Goal: Task Accomplishment & Management: Manage account settings

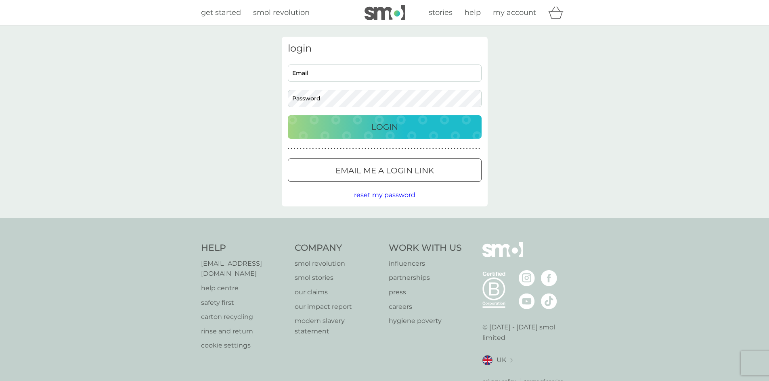
type input "[EMAIL_ADDRESS][DOMAIN_NAME]"
click at [364, 124] on div "Login" at bounding box center [385, 127] width 178 height 13
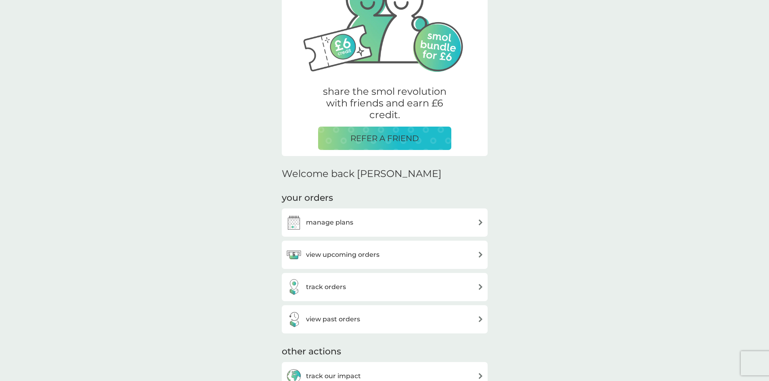
scroll to position [121, 0]
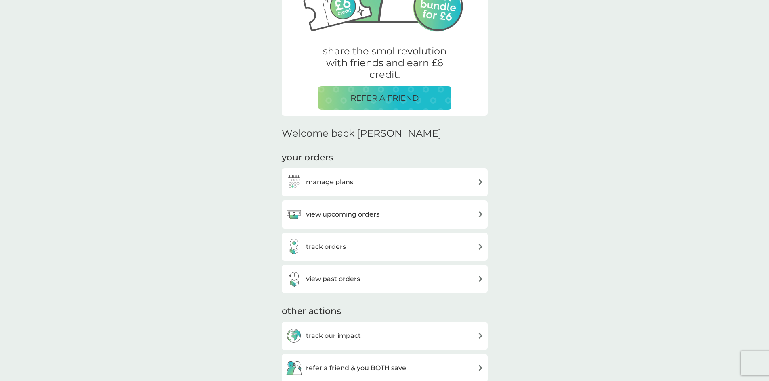
click at [371, 173] on div "manage plans" at bounding box center [385, 182] width 206 height 28
click at [372, 213] on h3 "view upcoming orders" at bounding box center [342, 214] width 73 height 10
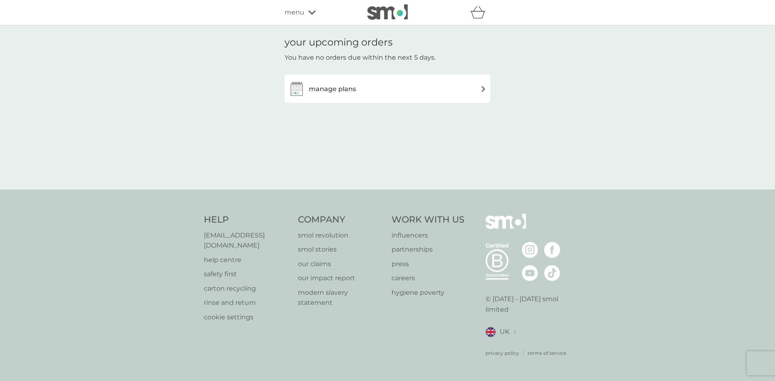
click at [476, 83] on div "manage plans" at bounding box center [387, 89] width 198 height 16
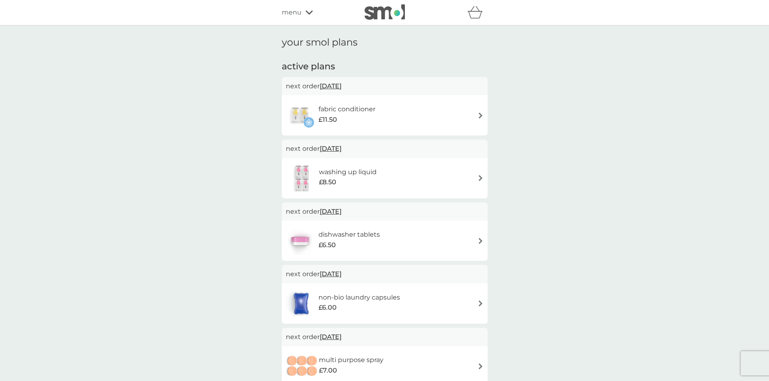
click at [478, 239] on img at bounding box center [480, 241] width 6 height 6
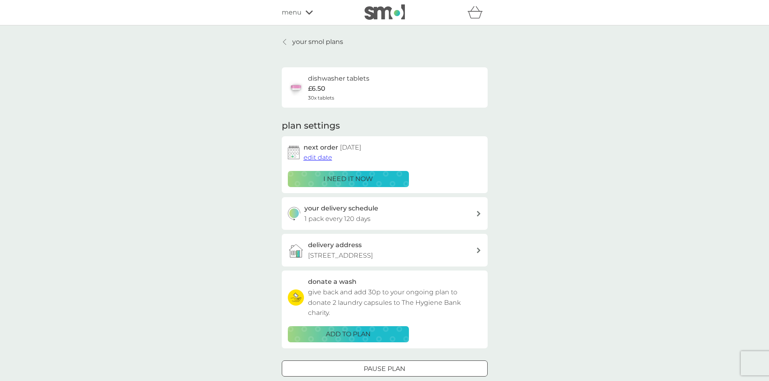
click at [332, 176] on p "i need it now" at bounding box center [348, 179] width 50 height 10
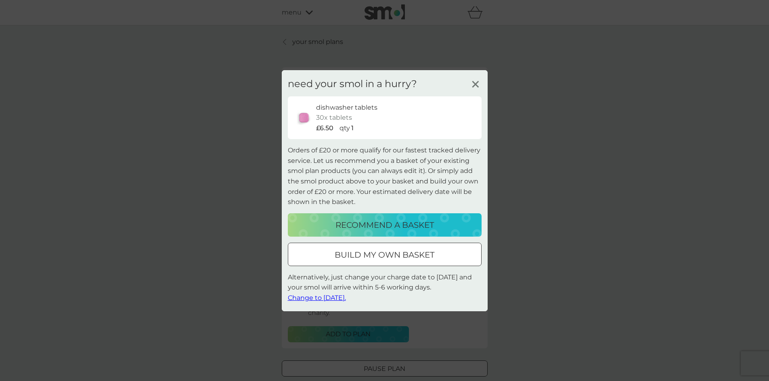
click at [475, 85] on line at bounding box center [475, 84] width 6 height 6
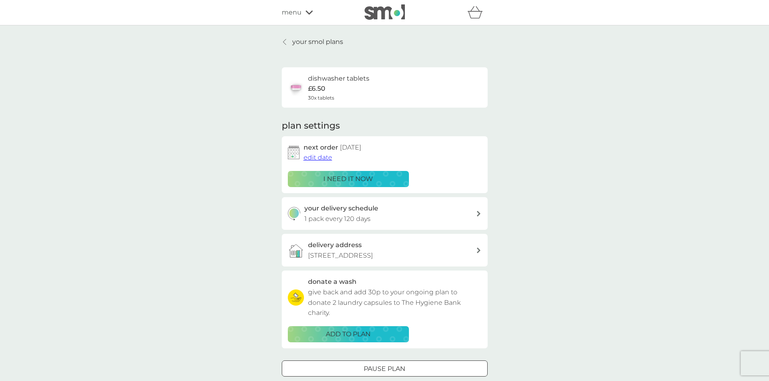
click at [353, 176] on p "i need it now" at bounding box center [348, 179] width 50 height 10
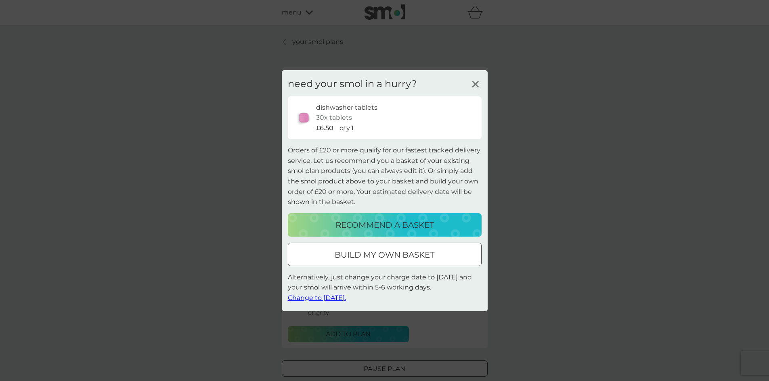
click at [472, 82] on icon at bounding box center [475, 84] width 12 height 12
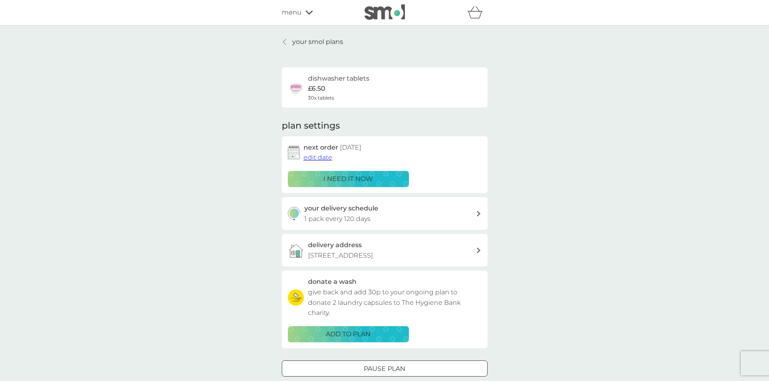
click at [306, 157] on span "edit date" at bounding box center [317, 158] width 29 height 8
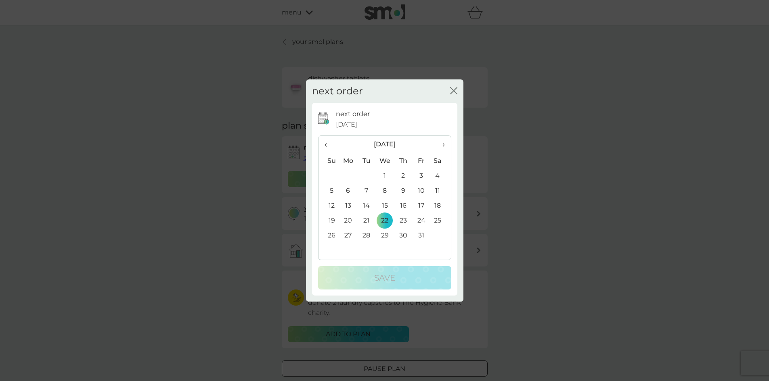
click at [402, 220] on td "23" at bounding box center [403, 220] width 18 height 15
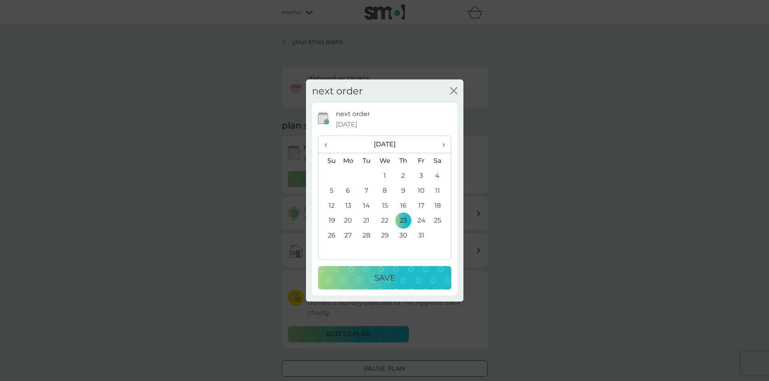
click at [385, 281] on p "Save" at bounding box center [384, 278] width 21 height 13
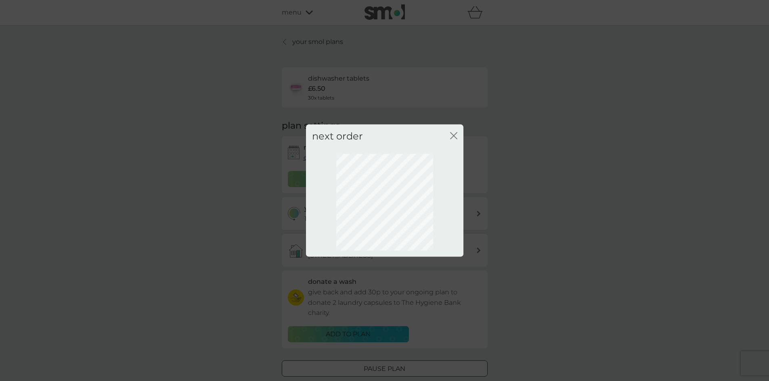
click at [456, 135] on icon "close" at bounding box center [453, 135] width 7 height 7
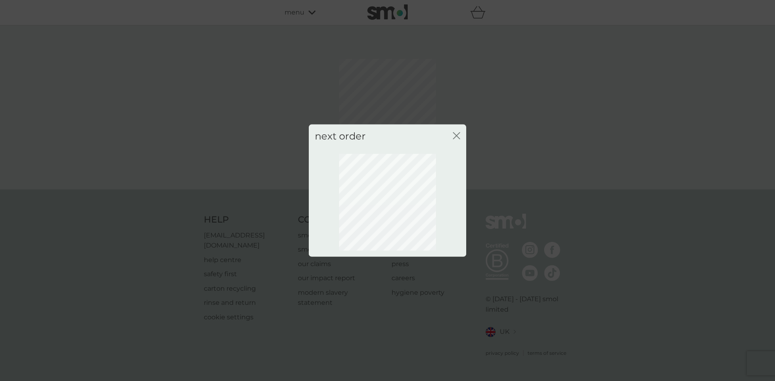
click at [459, 137] on icon "close" at bounding box center [456, 135] width 7 height 7
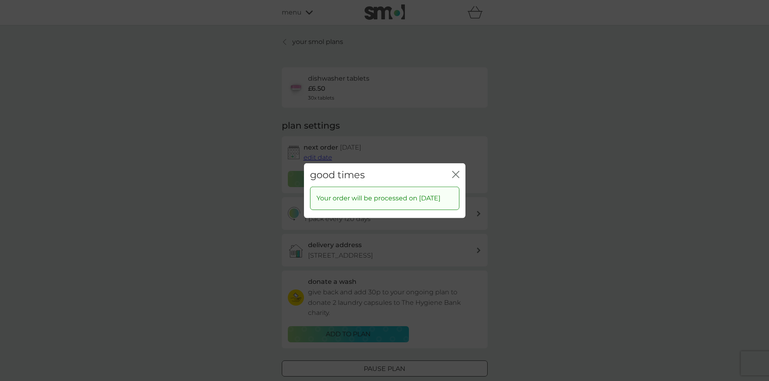
click at [457, 171] on icon "close" at bounding box center [457, 174] width 3 height 6
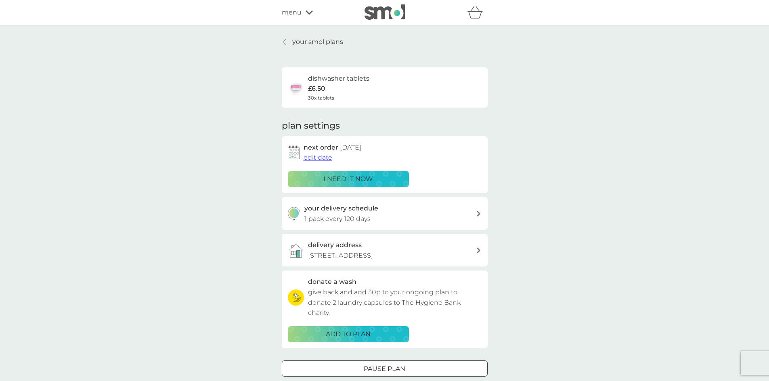
click at [318, 159] on span "edit date" at bounding box center [317, 158] width 29 height 8
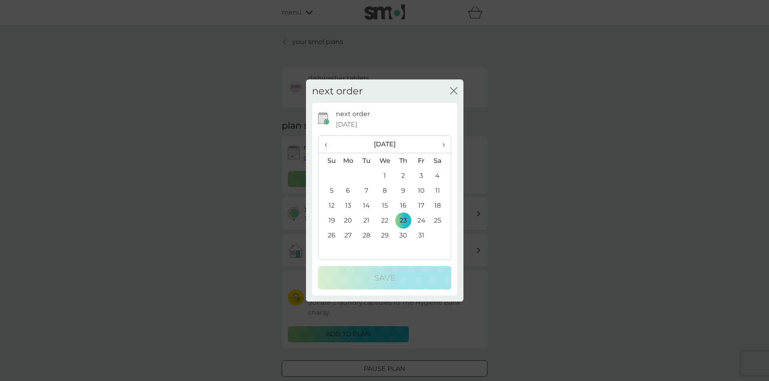
click at [326, 145] on span "‹" at bounding box center [328, 144] width 8 height 17
click at [365, 192] on td "9" at bounding box center [366, 190] width 18 height 15
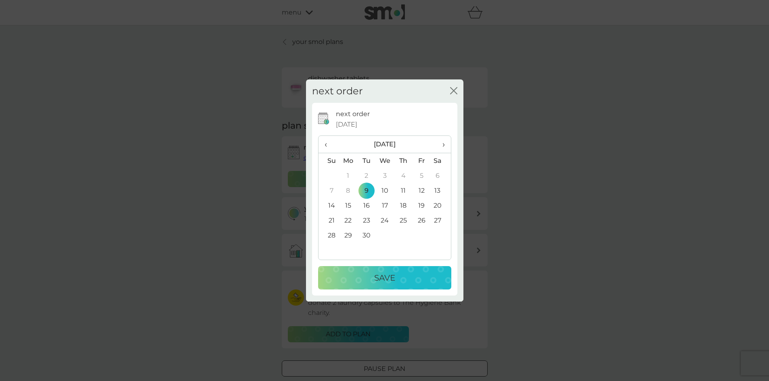
click at [367, 278] on div "Save" at bounding box center [384, 278] width 117 height 13
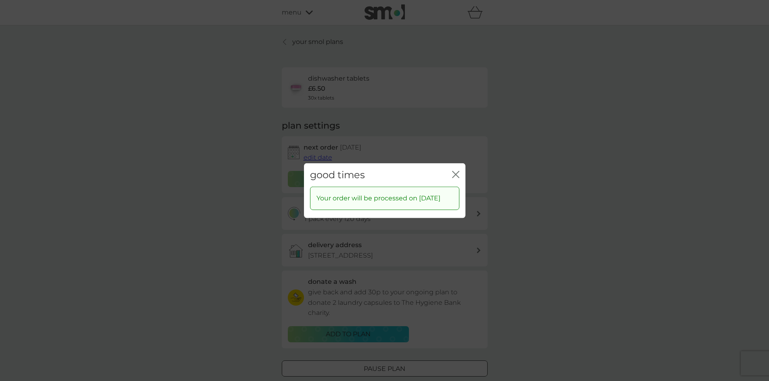
click at [457, 171] on icon "close" at bounding box center [457, 174] width 3 height 6
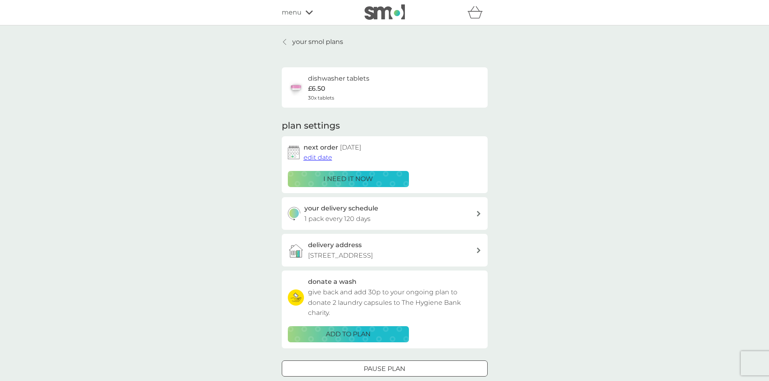
click at [409, 209] on div "your delivery schedule 1 pack every 120 days" at bounding box center [389, 213] width 171 height 21
select select "119"
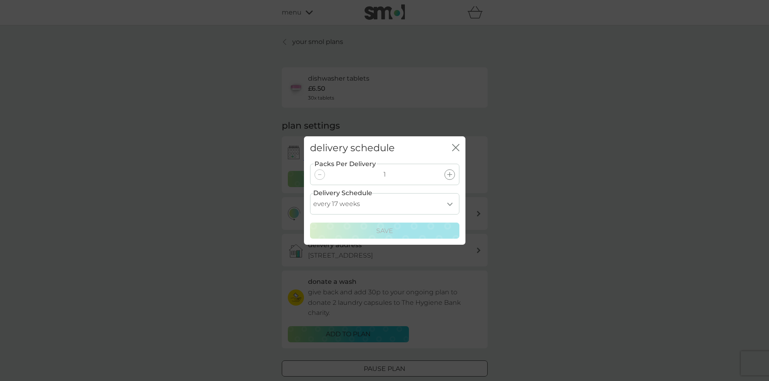
click at [544, 200] on div "delivery schedule close Packs Per Delivery 1 Delivery Schedule every 1 week eve…" at bounding box center [384, 190] width 769 height 381
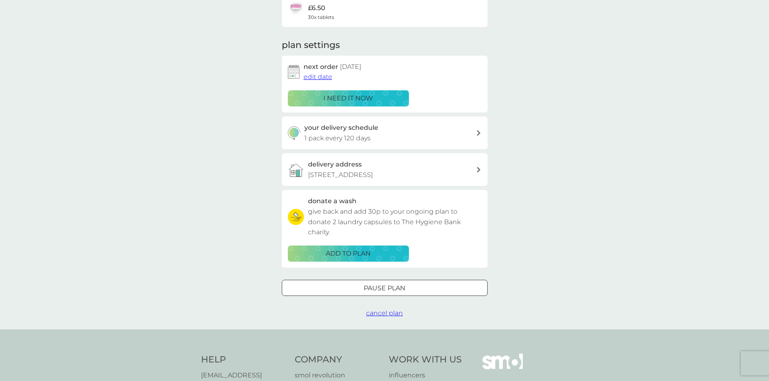
scroll to position [40, 0]
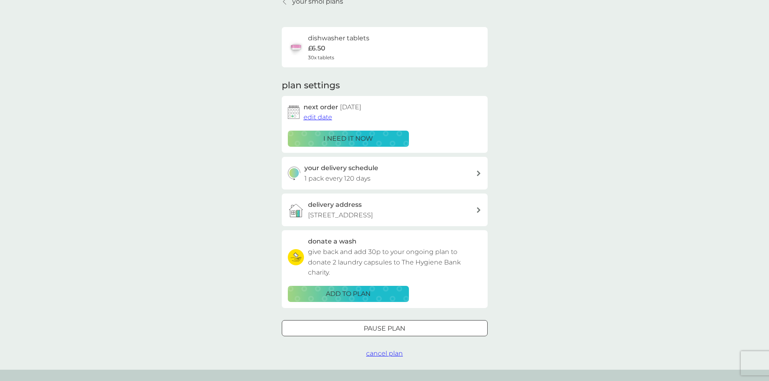
click at [420, 172] on div "your delivery schedule 1 pack every 120 days" at bounding box center [389, 173] width 171 height 21
select select "119"
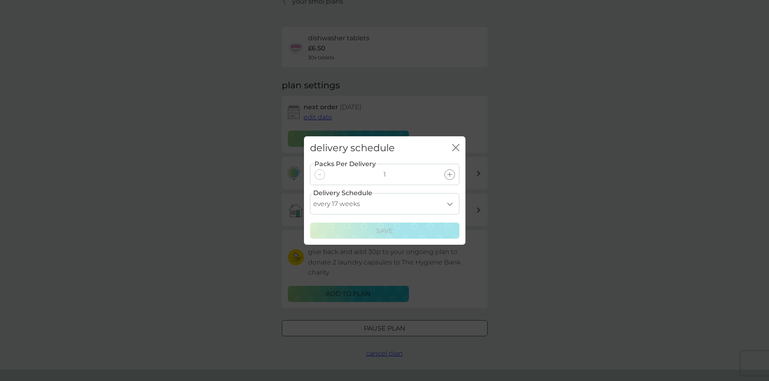
click at [458, 149] on icon "close" at bounding box center [455, 147] width 7 height 7
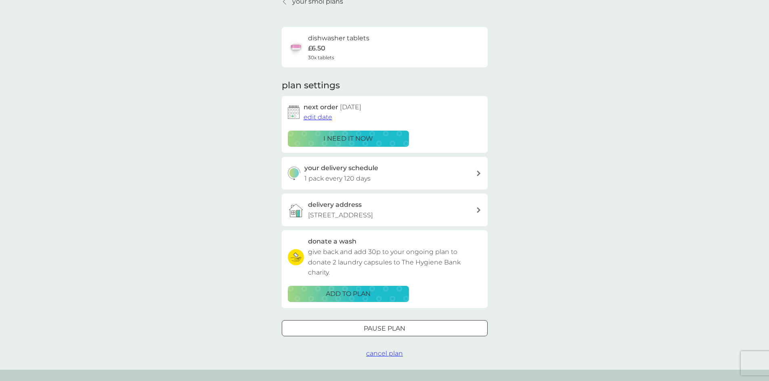
scroll to position [0, 0]
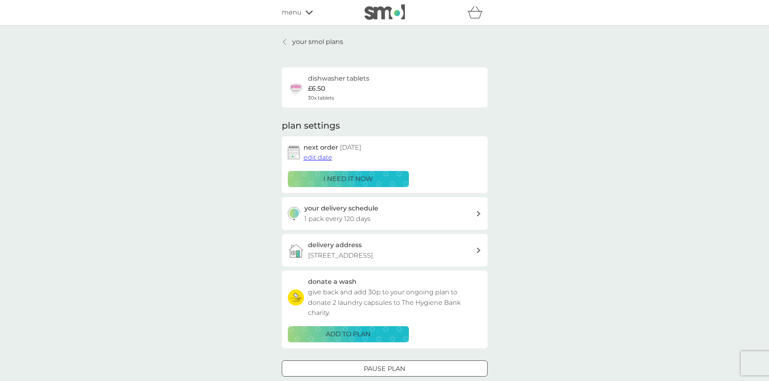
click at [304, 44] on p "your smol plans" at bounding box center [317, 42] width 51 height 10
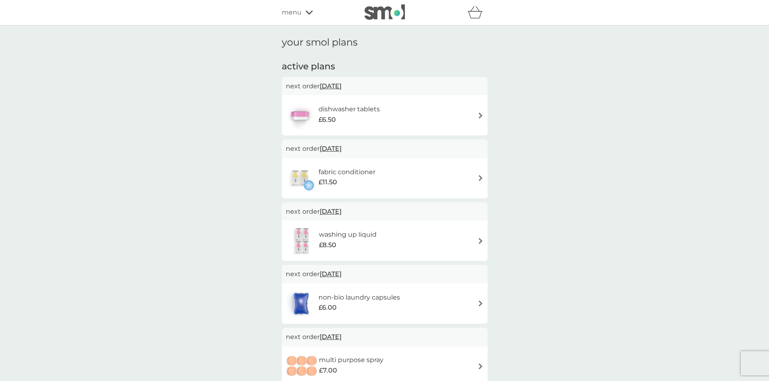
click at [435, 169] on div "fabric conditioner £11.50" at bounding box center [385, 178] width 198 height 28
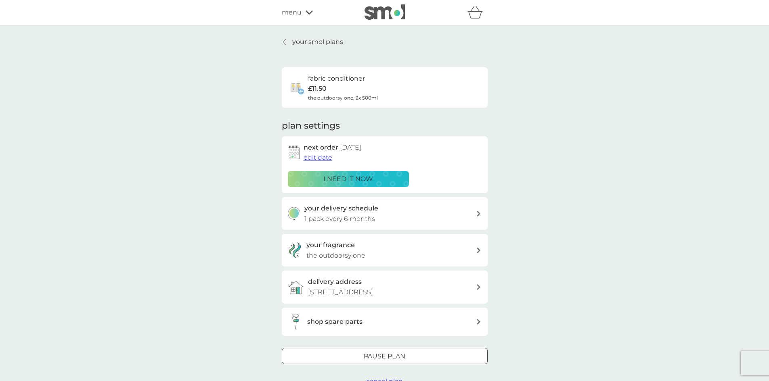
click at [427, 217] on div "your delivery schedule 1 pack every 6 months" at bounding box center [389, 213] width 171 height 21
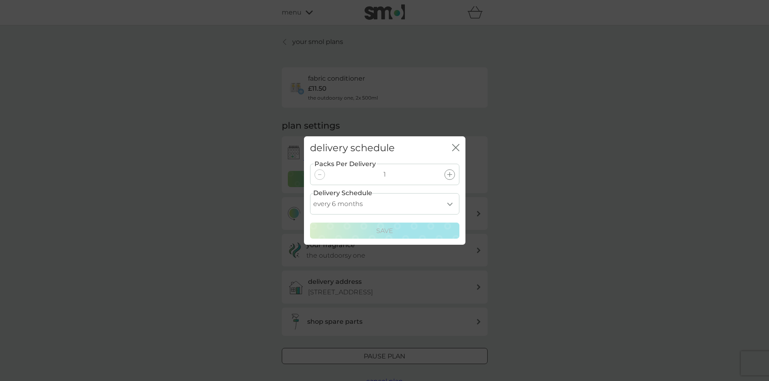
click at [451, 204] on select "every 1 month every 2 months every 3 months every 4 months every 5 months every…" at bounding box center [384, 203] width 149 height 21
select select "8"
click at [310, 193] on select "every 1 month every 2 months every 3 months every 4 months every 5 months every…" at bounding box center [384, 203] width 149 height 21
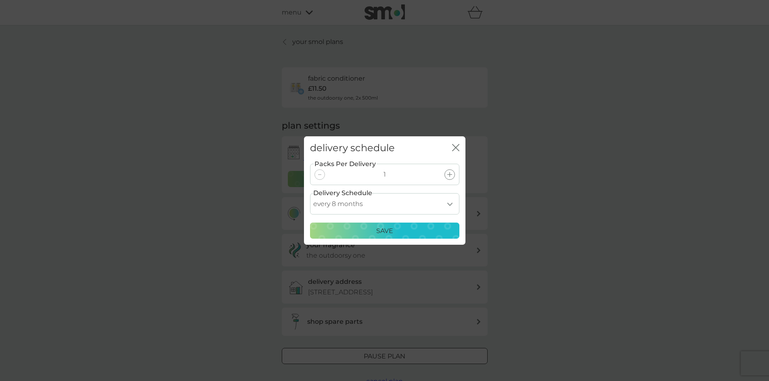
click at [414, 230] on div "Save" at bounding box center [384, 231] width 139 height 10
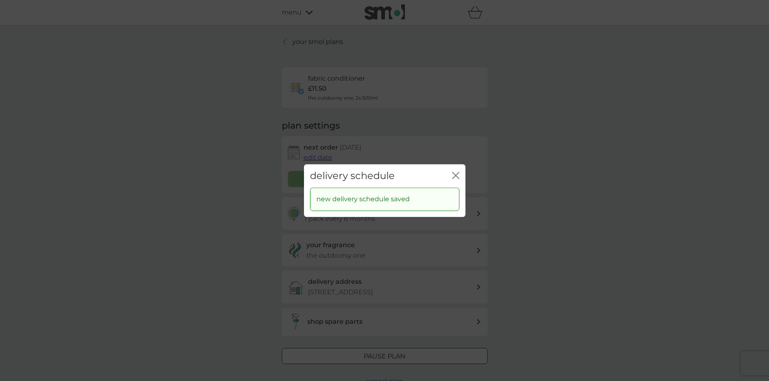
click at [452, 175] on icon "close" at bounding box center [455, 175] width 7 height 7
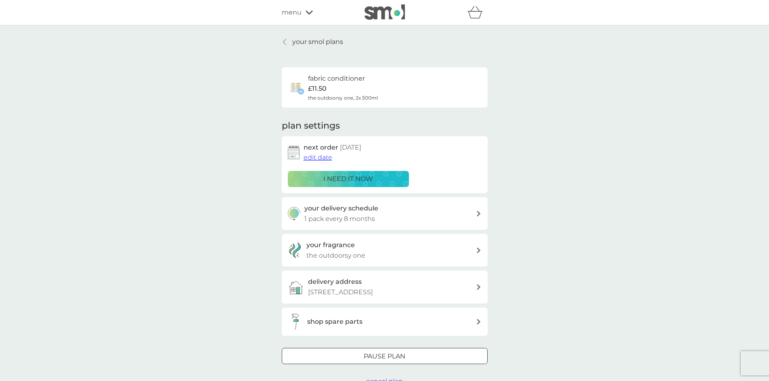
click at [313, 155] on span "edit date" at bounding box center [317, 158] width 29 height 8
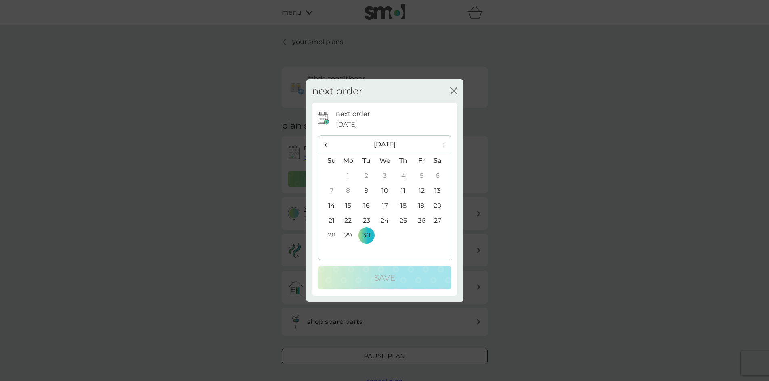
click at [443, 145] on span "›" at bounding box center [440, 144] width 8 height 17
click at [408, 237] on td "29" at bounding box center [403, 235] width 18 height 15
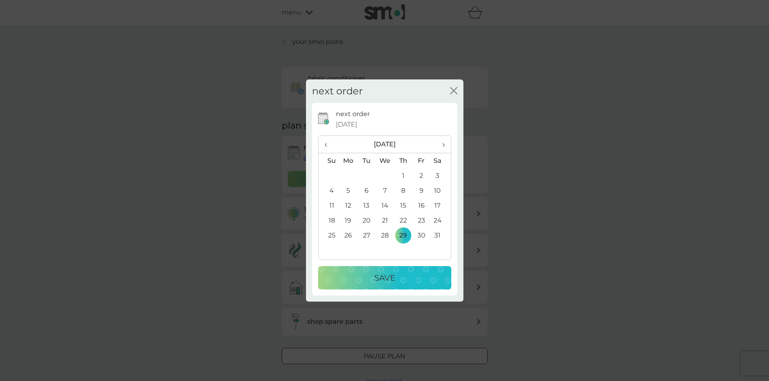
click at [410, 278] on div "Save" at bounding box center [384, 278] width 117 height 13
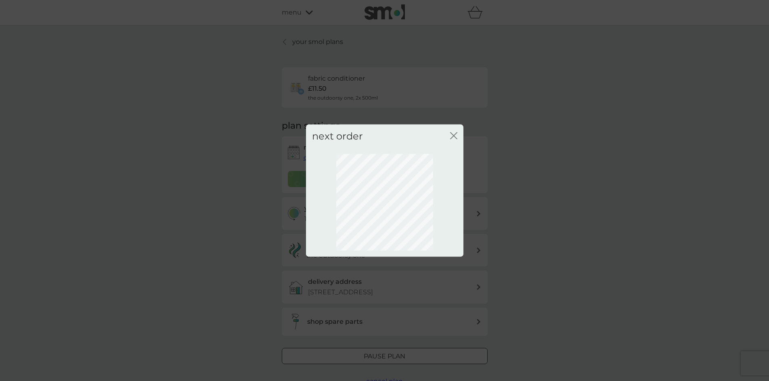
click at [237, 196] on div "next order close" at bounding box center [384, 190] width 769 height 381
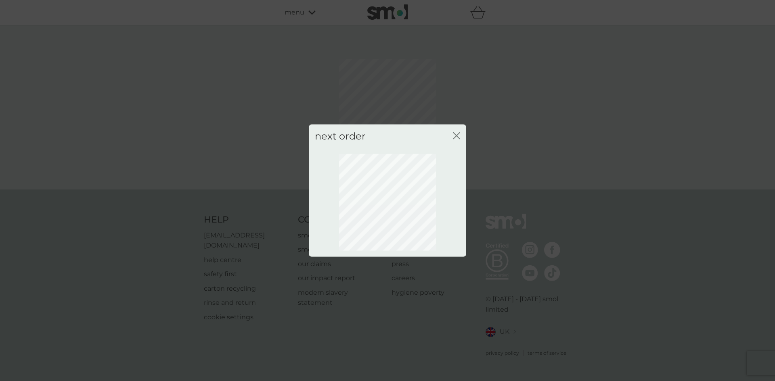
click at [514, 130] on div "next order close" at bounding box center [387, 190] width 775 height 381
click at [456, 139] on icon "close" at bounding box center [456, 135] width 7 height 7
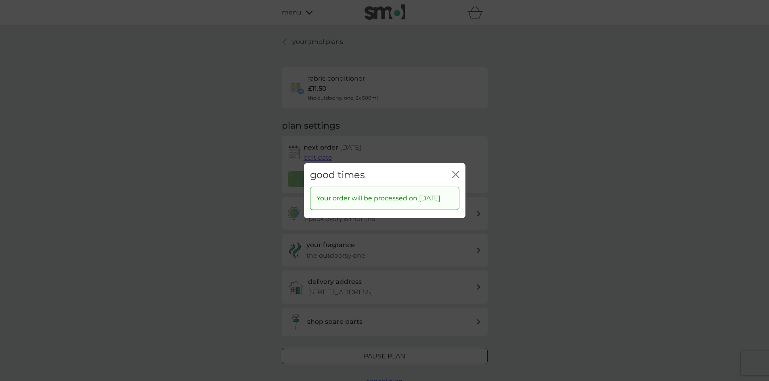
click at [451, 172] on div "good times close" at bounding box center [384, 175] width 161 height 24
click at [458, 171] on icon "close" at bounding box center [455, 174] width 7 height 7
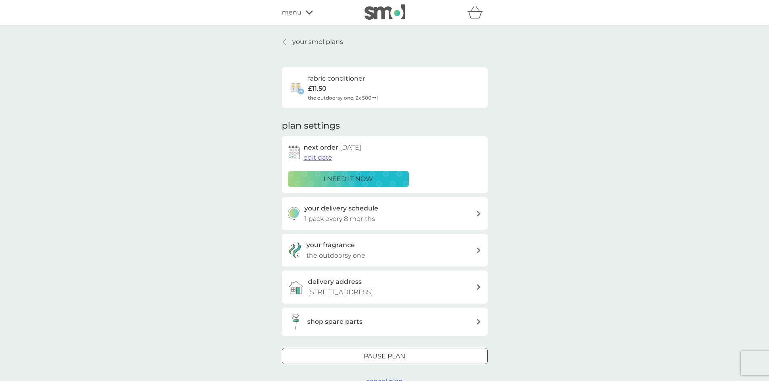
click at [299, 39] on p "your smol plans" at bounding box center [317, 42] width 51 height 10
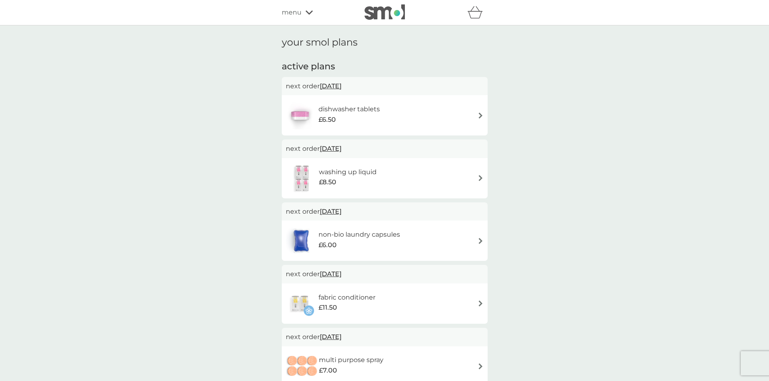
click at [448, 171] on div "washing up liquid £8.50" at bounding box center [385, 178] width 198 height 28
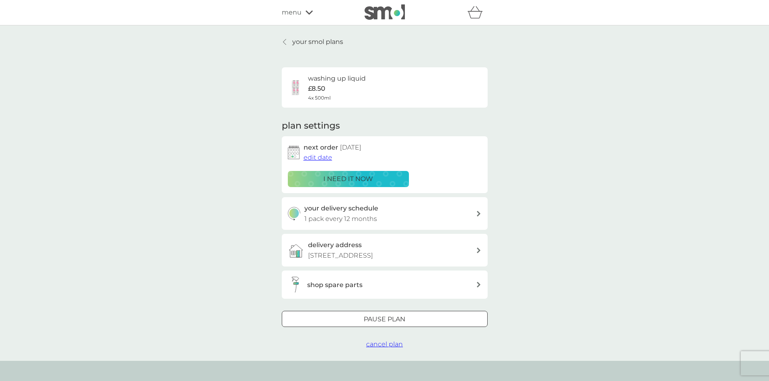
click at [321, 157] on span "edit date" at bounding box center [317, 158] width 29 height 8
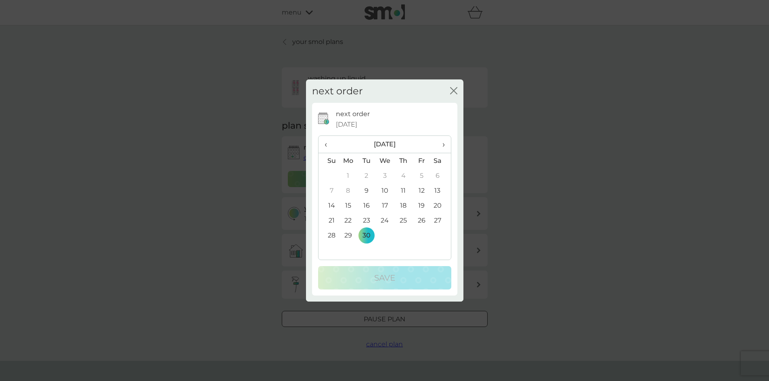
click at [445, 144] on th "›" at bounding box center [440, 144] width 20 height 17
click at [333, 250] on td "30" at bounding box center [328, 250] width 21 height 15
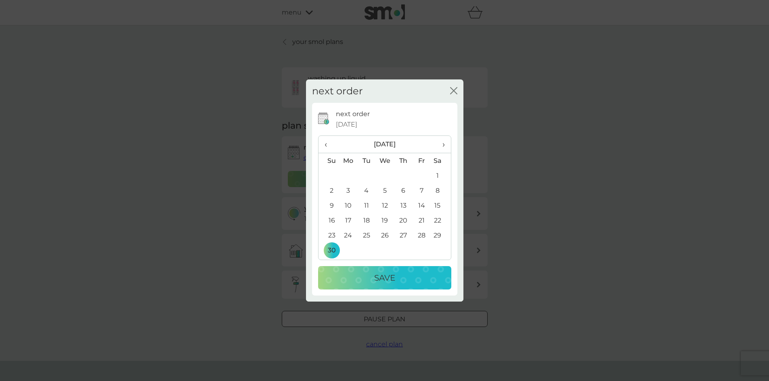
click at [429, 286] on button "Save" at bounding box center [384, 277] width 133 height 23
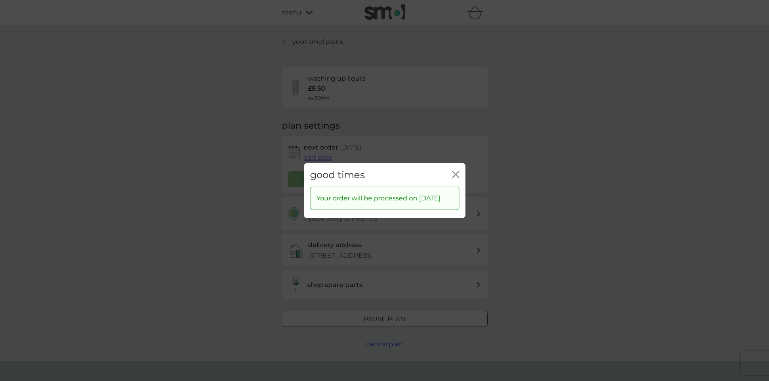
click at [458, 174] on button "close" at bounding box center [455, 175] width 7 height 8
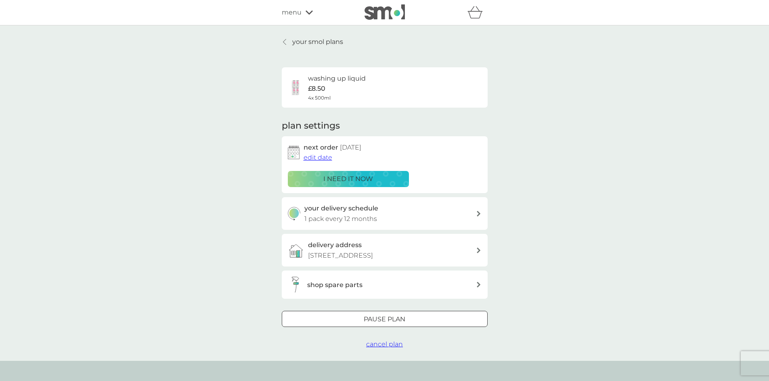
click at [301, 44] on p "your smol plans" at bounding box center [317, 42] width 51 height 10
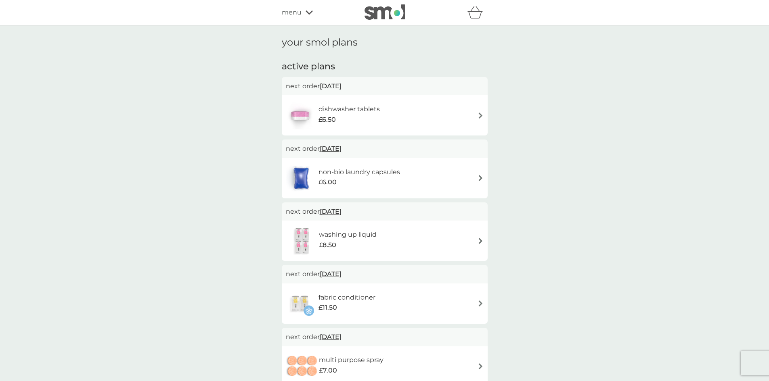
click at [466, 240] on div "washing up liquid £8.50" at bounding box center [385, 241] width 198 height 28
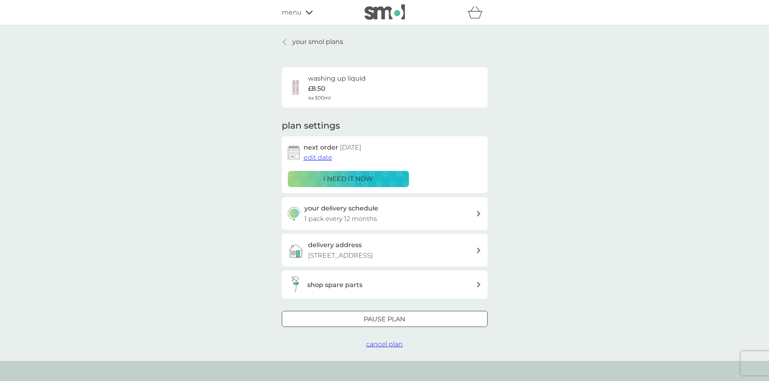
click at [422, 211] on div "your delivery schedule 1 pack every 12 months" at bounding box center [389, 213] width 171 height 21
select select "7"
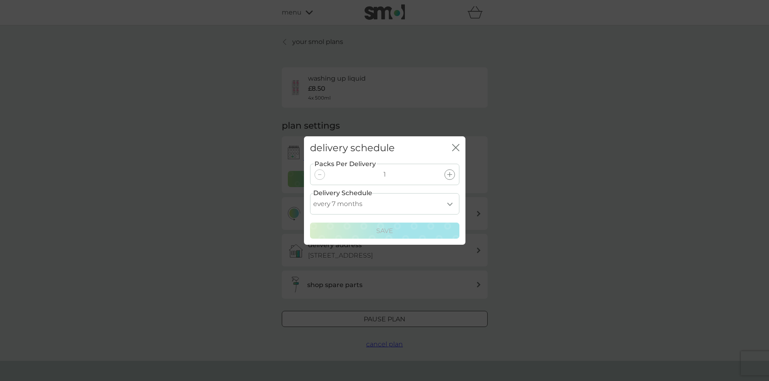
click at [603, 205] on div "delivery schedule close Packs Per Delivery 1 Delivery Schedule every 1 month ev…" at bounding box center [384, 190] width 769 height 381
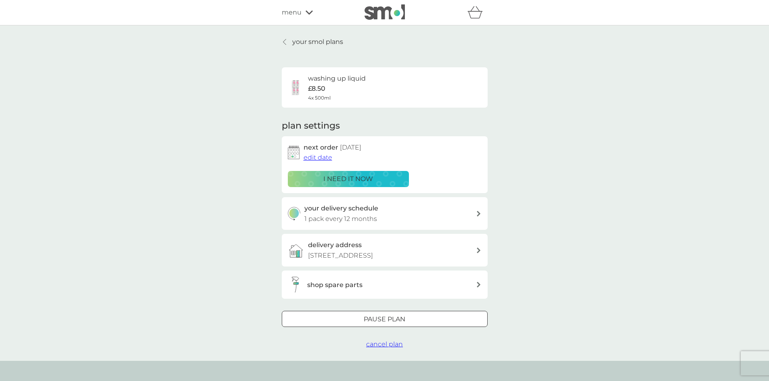
click at [322, 40] on p "your smol plans" at bounding box center [317, 42] width 51 height 10
click at [318, 42] on p "your smol plans" at bounding box center [317, 42] width 51 height 10
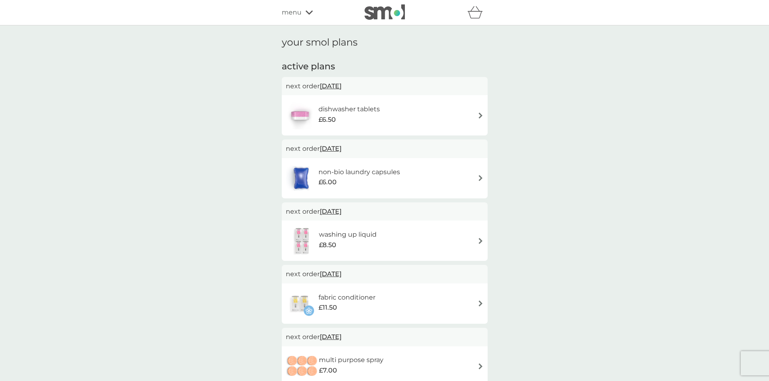
click at [307, 10] on icon at bounding box center [308, 12] width 7 height 5
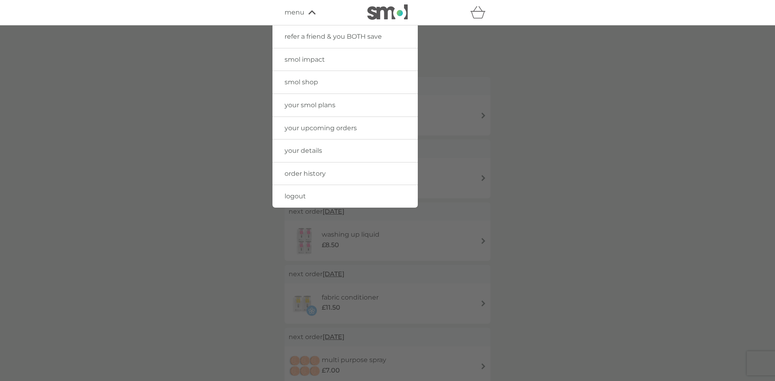
click at [313, 171] on span "order history" at bounding box center [304, 174] width 41 height 8
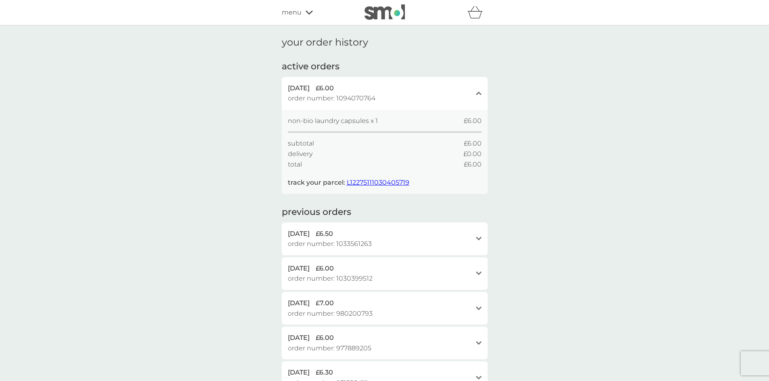
scroll to position [40, 0]
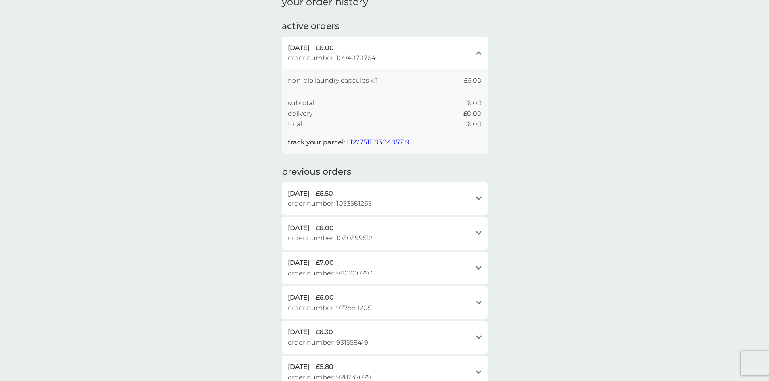
click at [477, 198] on icon at bounding box center [479, 198] width 6 height 4
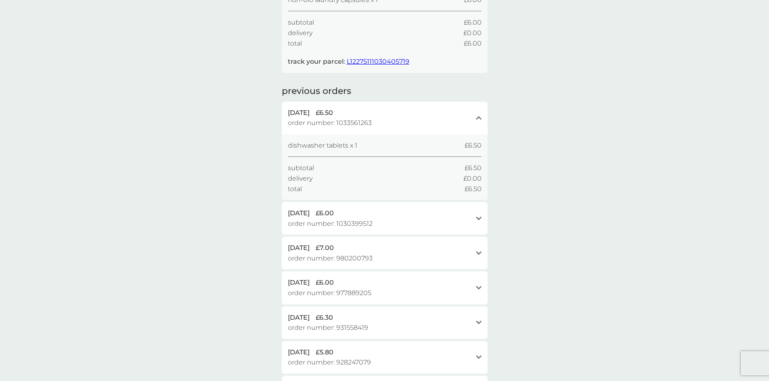
scroll to position [161, 0]
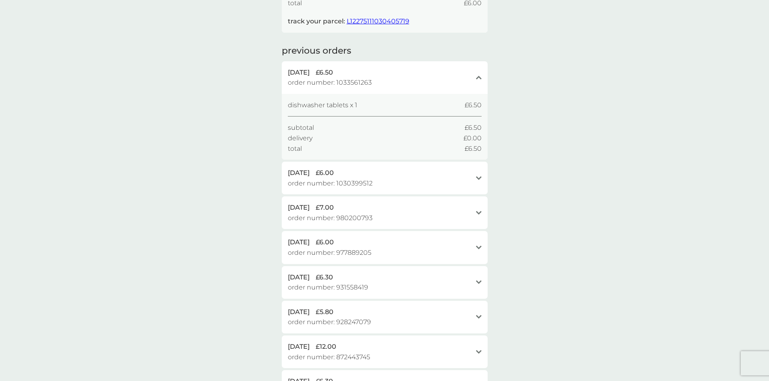
click at [424, 182] on div "[DATE] £6.00 order number: 1030399512" at bounding box center [380, 178] width 184 height 21
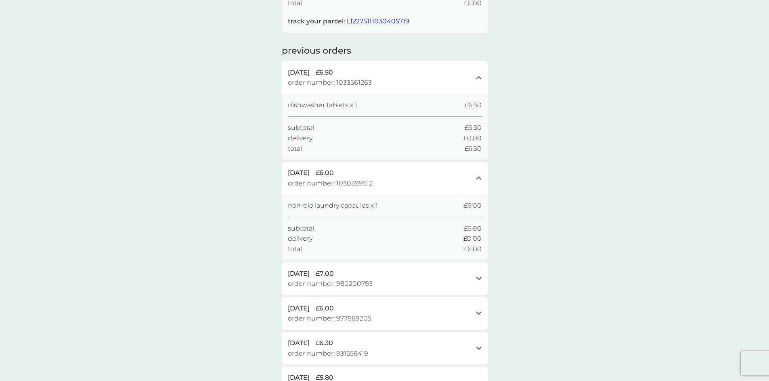
click at [443, 273] on div "[DATE] £7.00" at bounding box center [380, 274] width 184 height 10
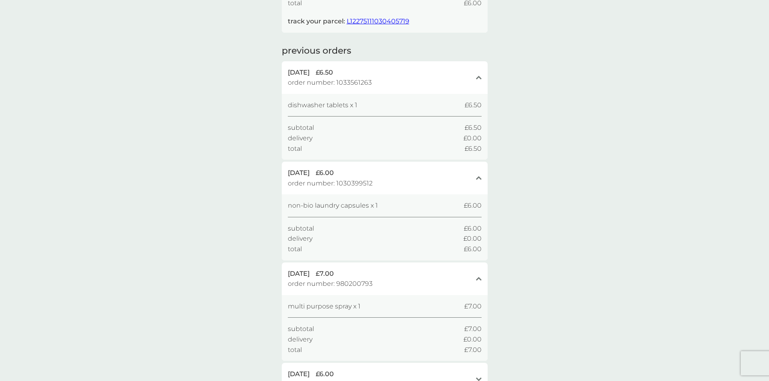
click at [429, 268] on div "[DATE] £7.00 order number: 980200793 close" at bounding box center [385, 279] width 206 height 33
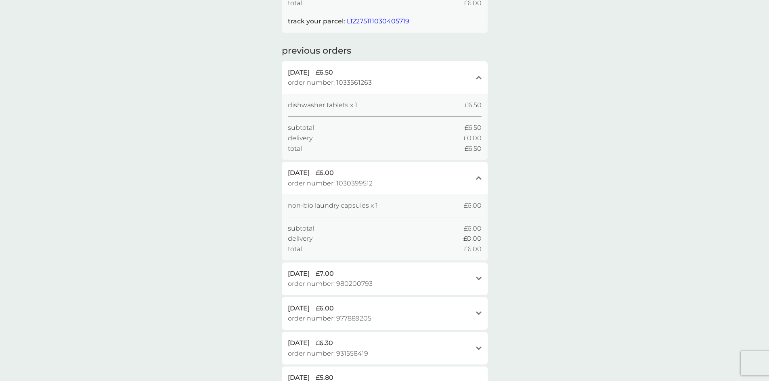
click at [435, 169] on div "[DATE] £6.00" at bounding box center [380, 173] width 184 height 10
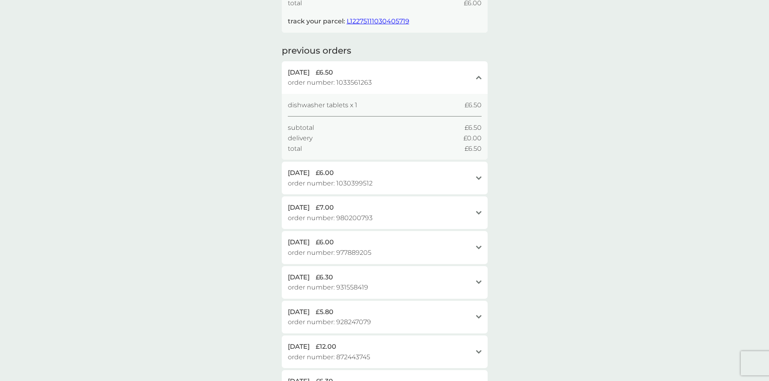
click at [422, 248] on div "[DATE] £6.00" at bounding box center [380, 242] width 184 height 10
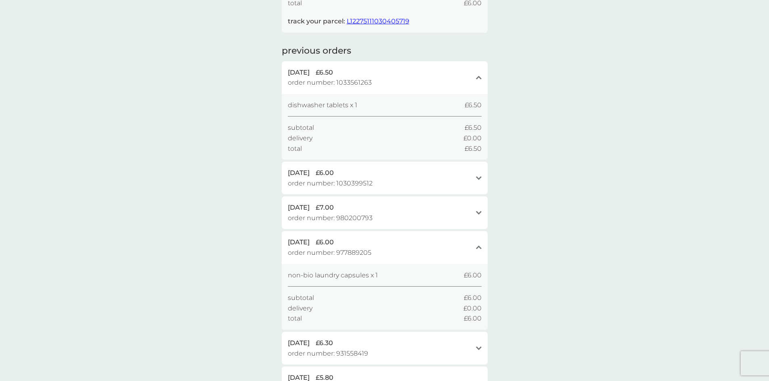
click at [422, 248] on div "[DATE] £6.00" at bounding box center [380, 242] width 184 height 10
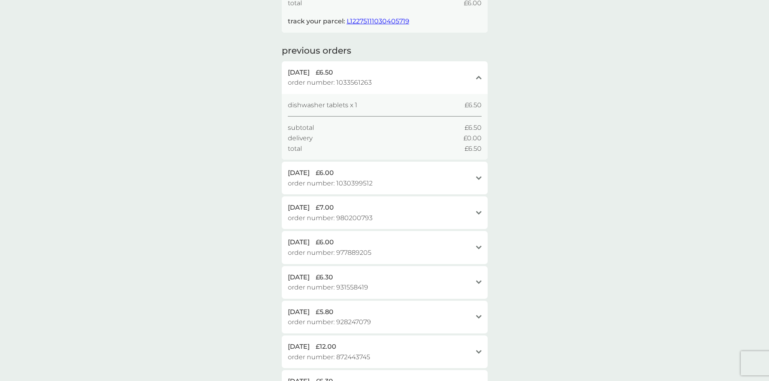
click at [420, 282] on div "[DATE] £6.30" at bounding box center [380, 277] width 184 height 10
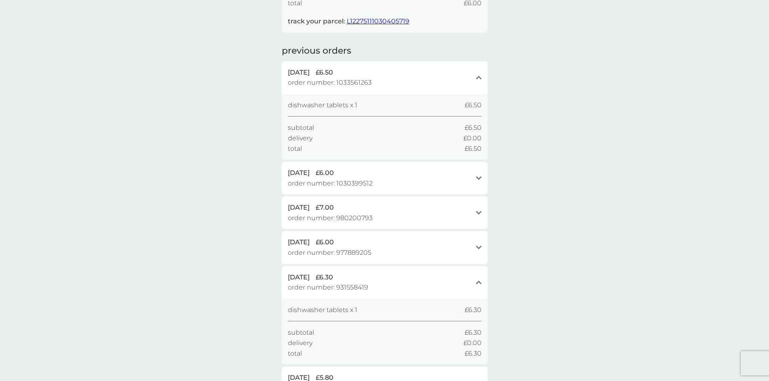
click at [462, 71] on div "[DATE] £6.50" at bounding box center [380, 72] width 184 height 10
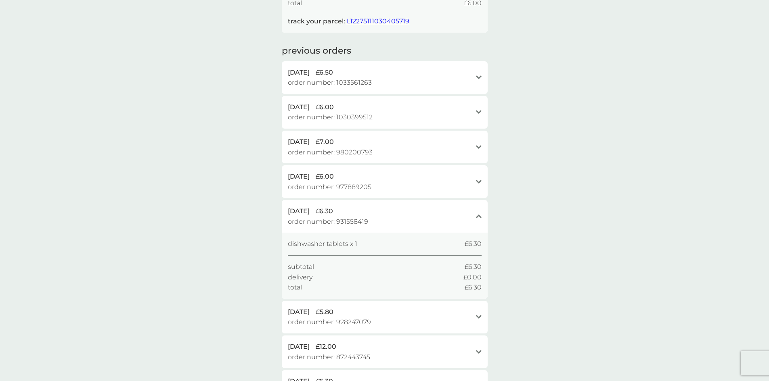
scroll to position [0, 0]
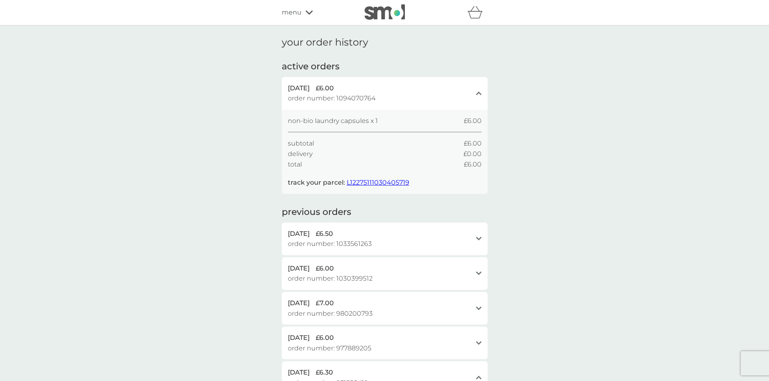
click at [290, 13] on span "menu" at bounding box center [292, 12] width 20 height 10
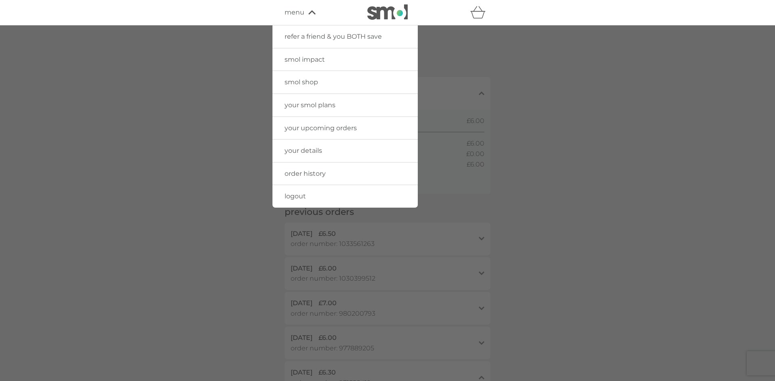
click at [303, 108] on span "your smol plans" at bounding box center [309, 105] width 51 height 8
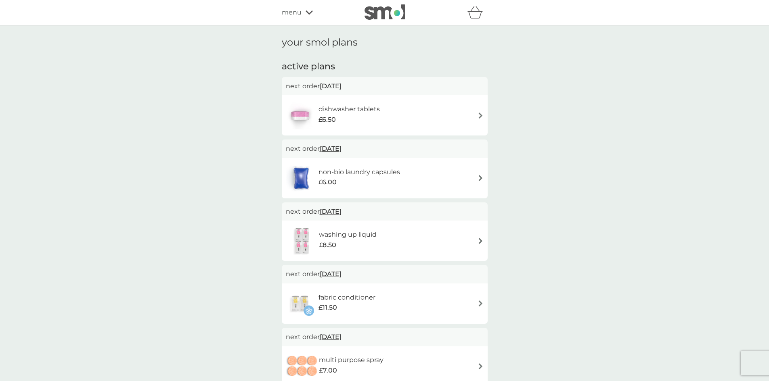
click at [376, 109] on h6 "dishwasher tablets" at bounding box center [348, 109] width 61 height 10
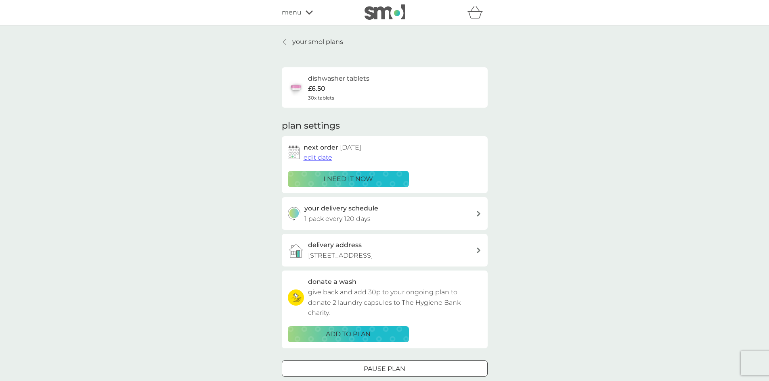
click at [389, 213] on div "your delivery schedule 1 pack every 120 days" at bounding box center [389, 213] width 171 height 21
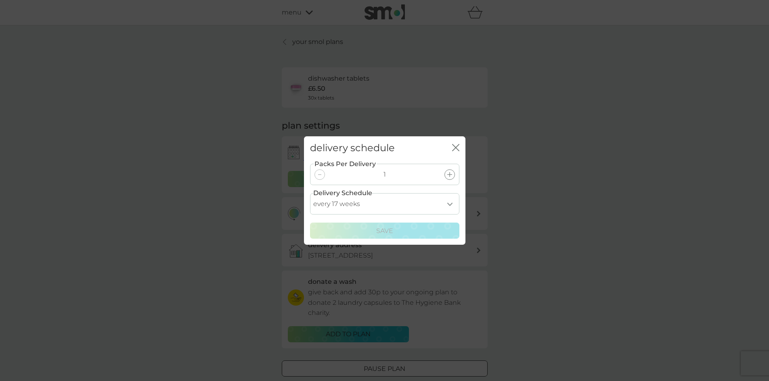
click at [450, 203] on select "every 1 week every 2 weeks every 3 weeks every 4 weeks every 5 weeks every 6 we…" at bounding box center [384, 203] width 149 height 21
select select "105"
click at [310, 193] on select "every 1 week every 2 weeks every 3 weeks every 4 weeks every 5 weeks every 6 we…" at bounding box center [384, 203] width 149 height 21
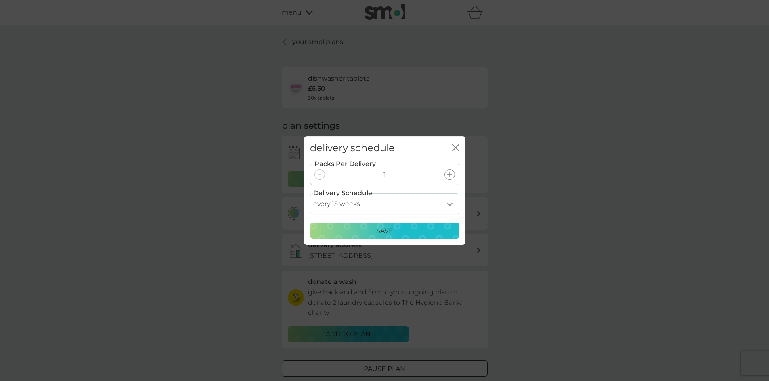
click at [406, 230] on div "Save" at bounding box center [384, 231] width 139 height 10
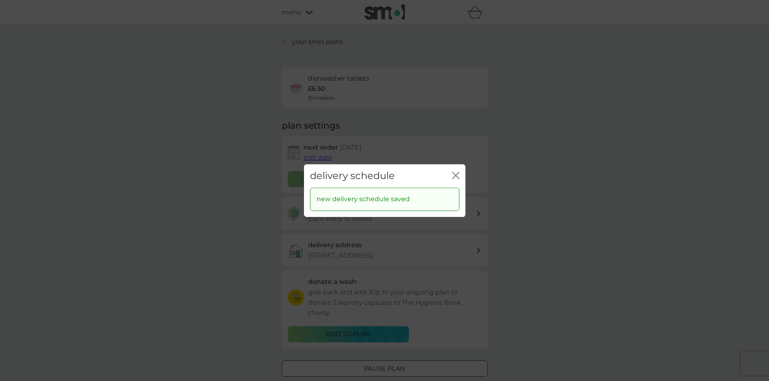
click at [455, 175] on icon "close" at bounding box center [453, 175] width 3 height 6
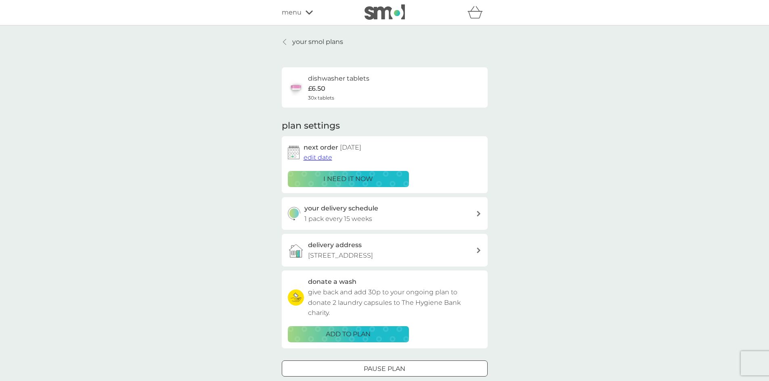
click at [499, 188] on div "your smol plans dishwasher tablets £6.50 30x tablets plan settings next order […" at bounding box center [384, 217] width 769 height 385
click at [309, 42] on p "your smol plans" at bounding box center [317, 42] width 51 height 10
